Goal: Use online tool/utility: Utilize a website feature to perform a specific function

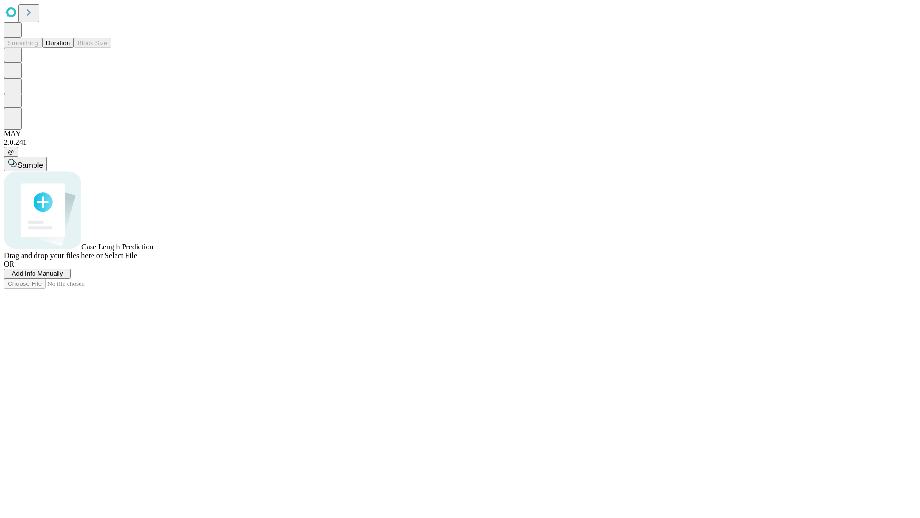
click at [70, 48] on button "Duration" at bounding box center [58, 43] width 32 height 10
click at [63, 277] on span "Add Info Manually" at bounding box center [37, 273] width 51 height 7
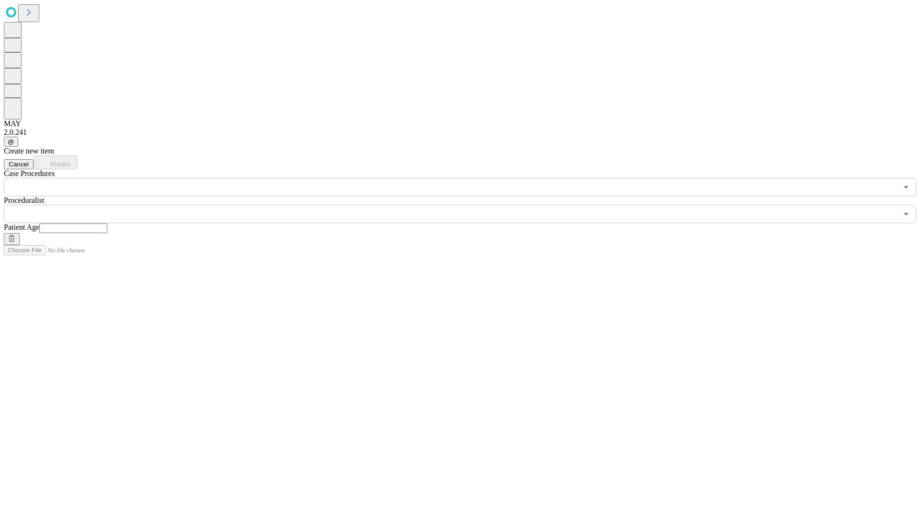
click at [107, 223] on input "text" at bounding box center [73, 228] width 68 height 10
type input "**"
click at [467, 205] on input "text" at bounding box center [451, 214] width 894 height 18
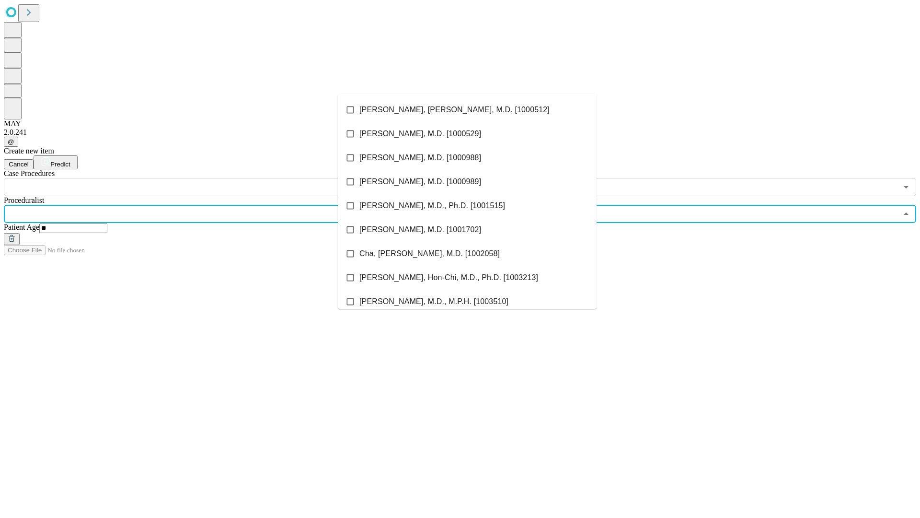
click at [467, 110] on li "[PERSON_NAME], [PERSON_NAME], M.D. [1000512]" at bounding box center [467, 110] width 259 height 24
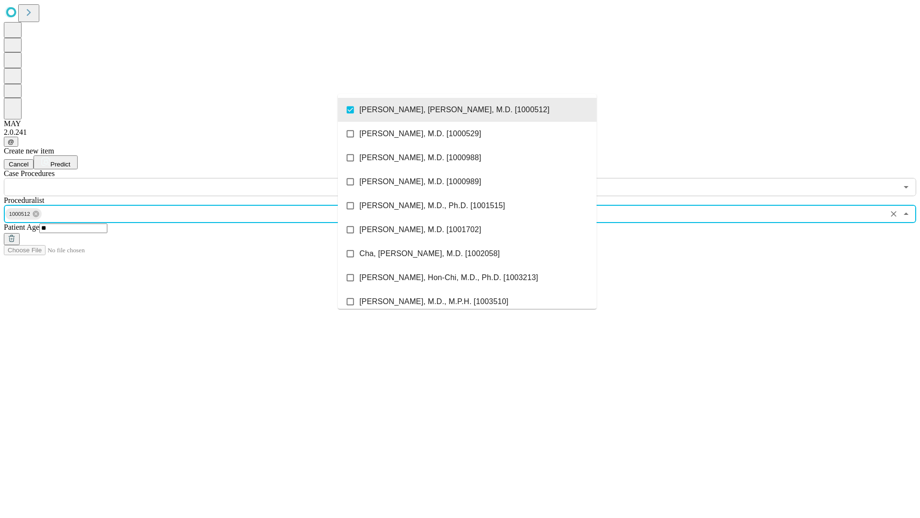
click at [201, 178] on input "text" at bounding box center [451, 187] width 894 height 18
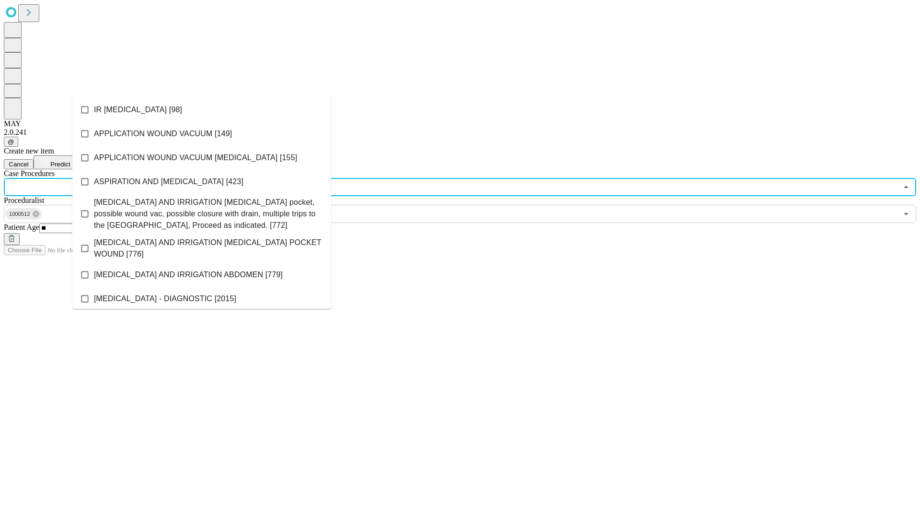
click at [202, 110] on li "IR [MEDICAL_DATA] [98]" at bounding box center [201, 110] width 259 height 24
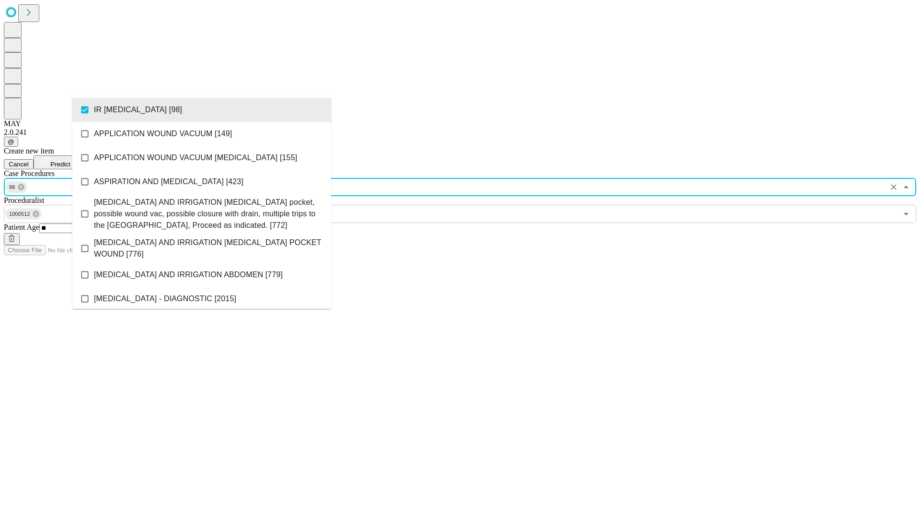
click at [70, 161] on span "Predict" at bounding box center [60, 164] width 20 height 7
